Goal: Obtain resource: Download file/media

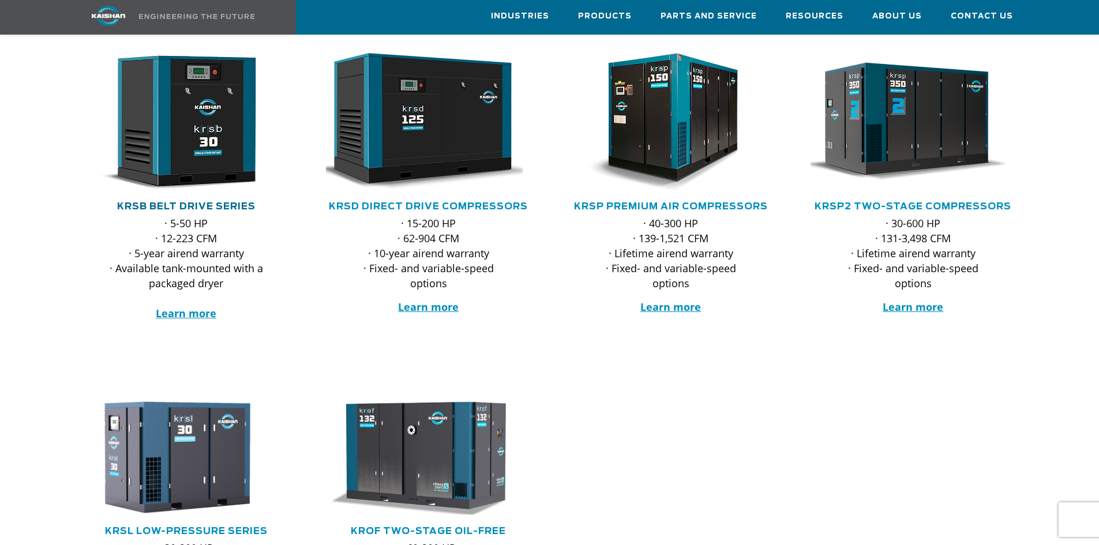
scroll to position [231, 0]
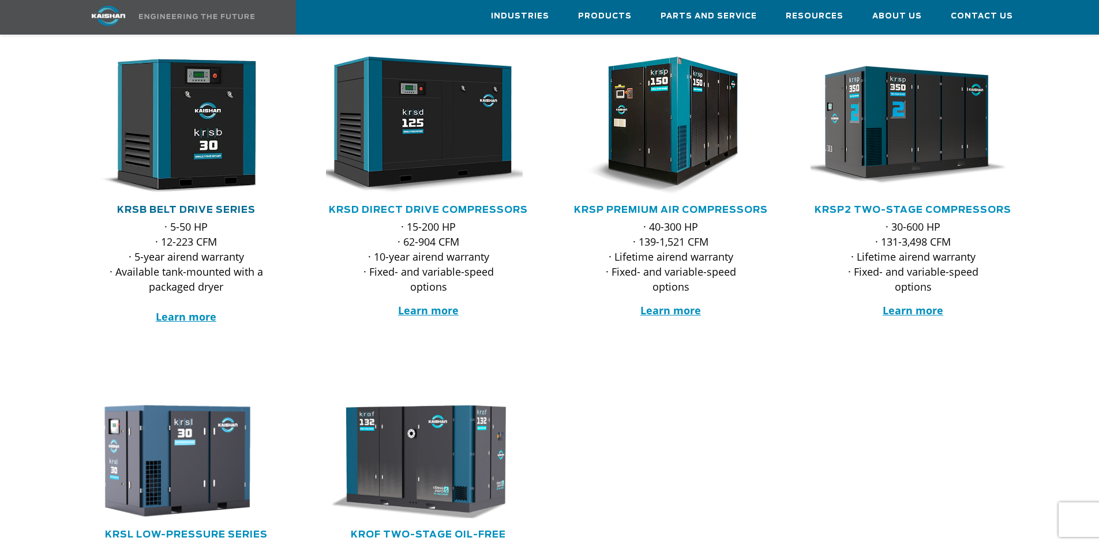
click at [225, 205] on link "KRSB Belt Drive Series" at bounding box center [186, 209] width 138 height 9
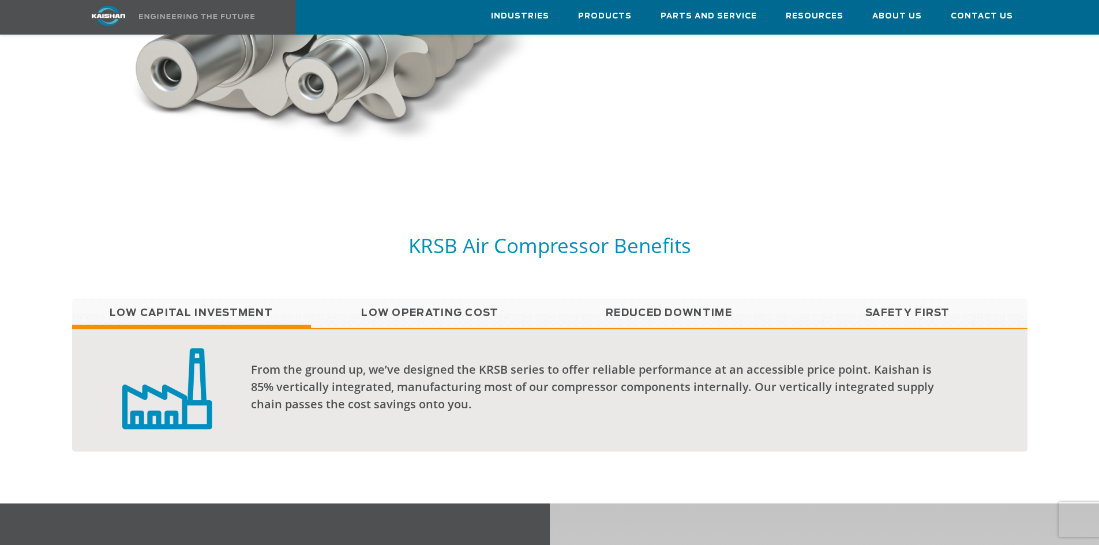
scroll to position [865, 0]
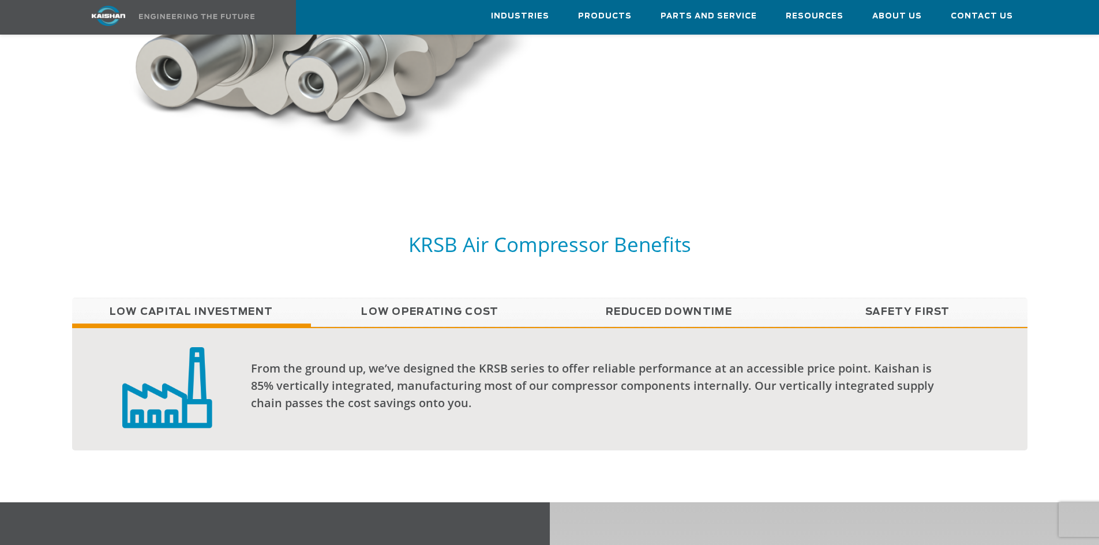
click at [413, 298] on link "Low Operating Cost" at bounding box center [430, 312] width 239 height 29
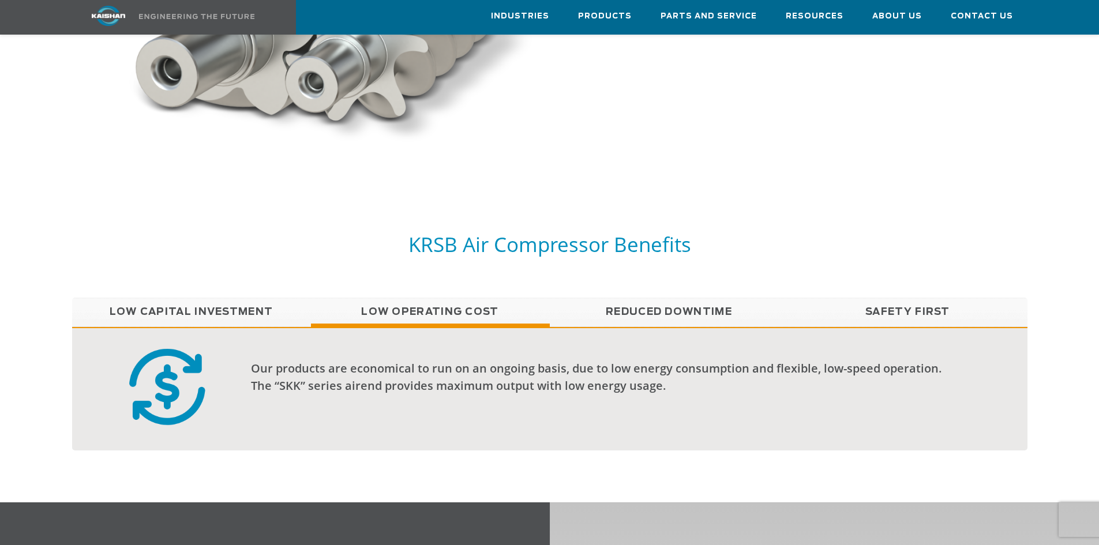
click at [612, 298] on link "Reduced Downtime" at bounding box center [669, 312] width 239 height 29
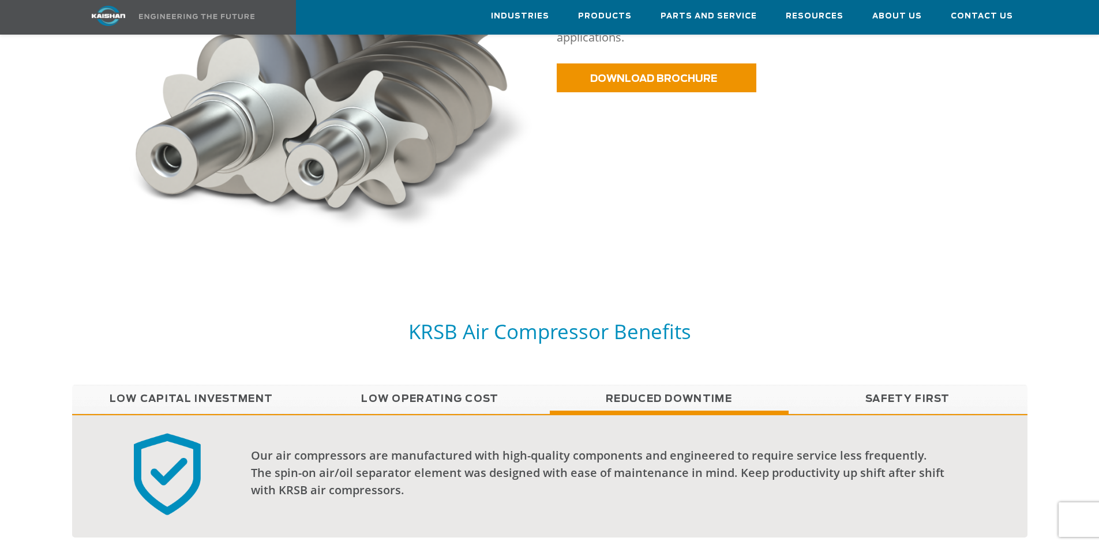
scroll to position [720, 0]
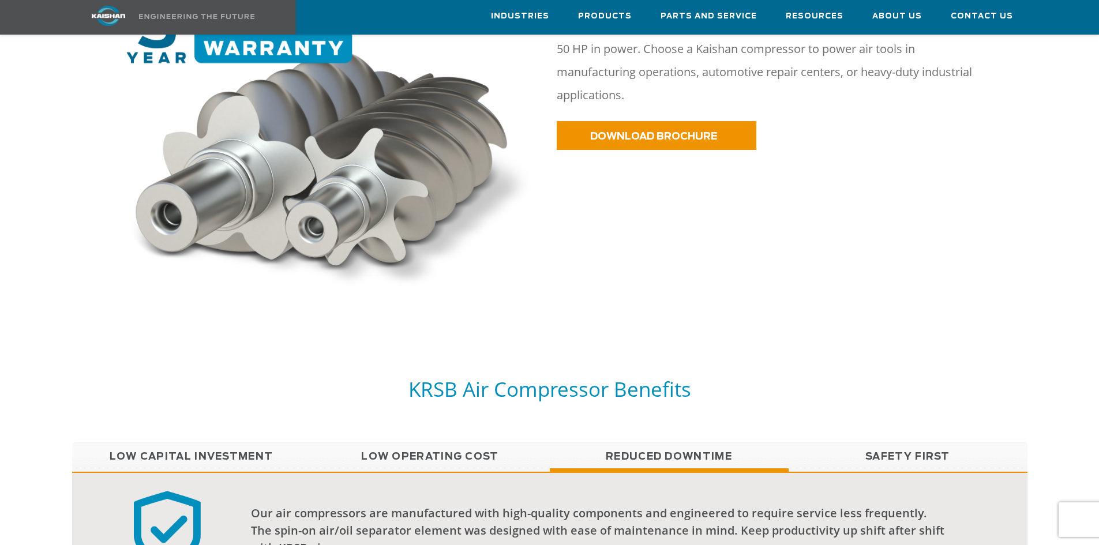
click at [907, 443] on link "Safety First" at bounding box center [907, 456] width 239 height 29
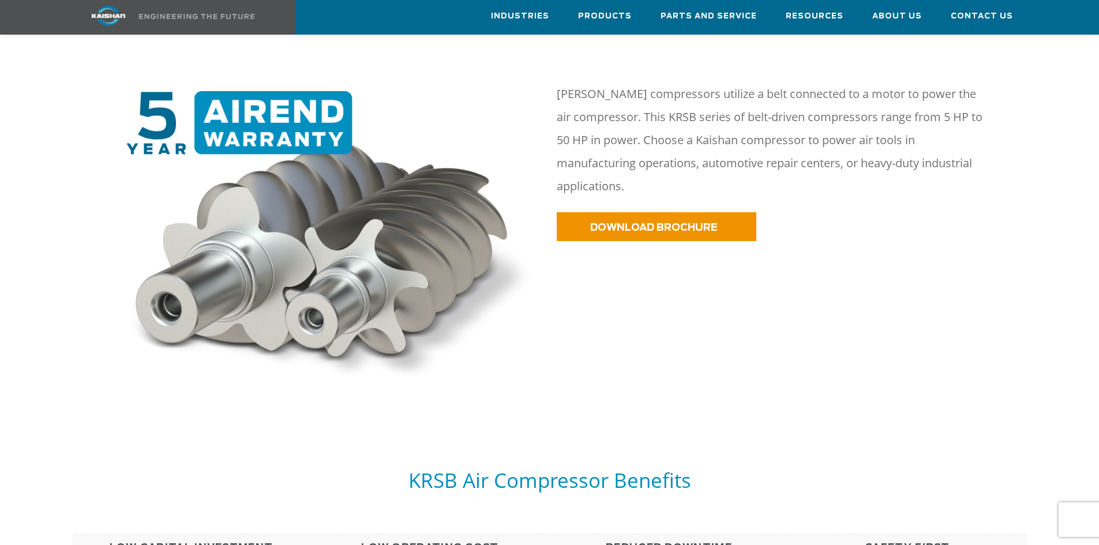
scroll to position [432, 0]
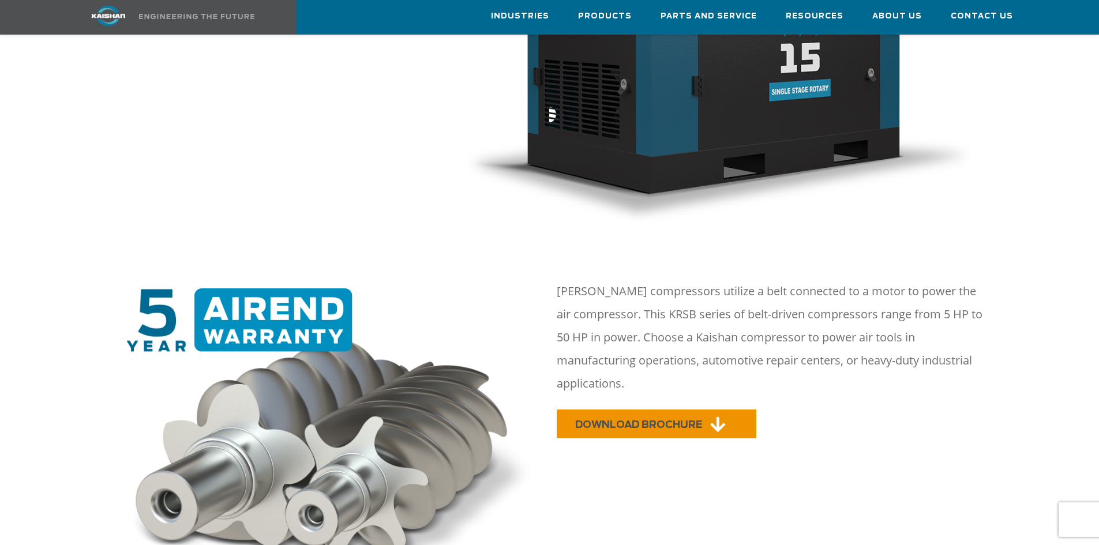
click at [649, 420] on span "DOWNLOAD BROCHURE" at bounding box center [638, 425] width 127 height 10
